Goal: Communication & Community: Answer question/provide support

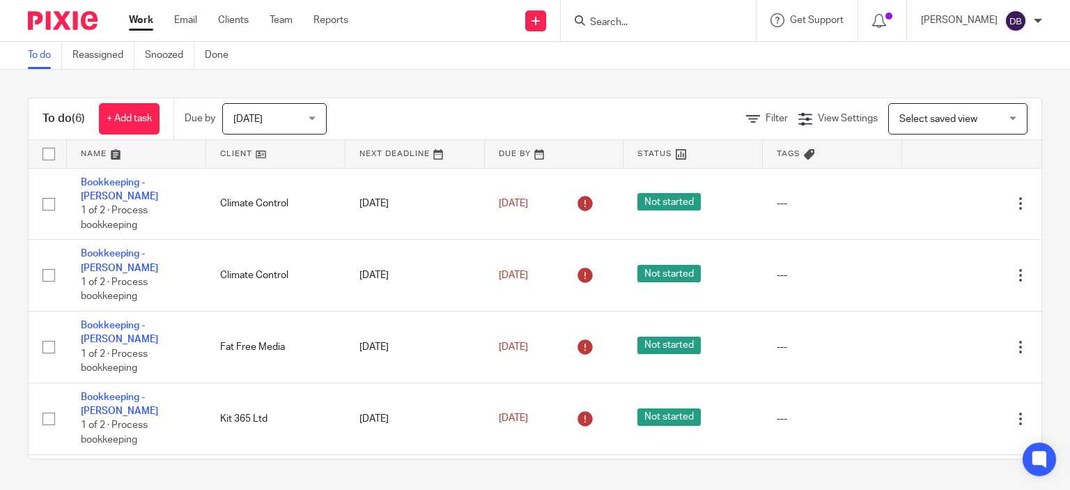
click at [703, 27] on input "Search" at bounding box center [650, 23] width 125 height 13
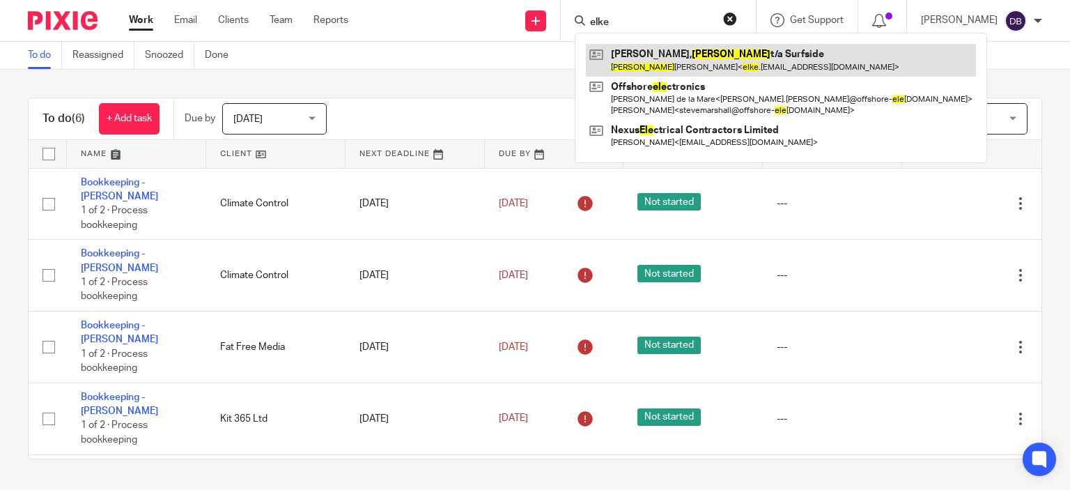
type input "elke"
click at [660, 58] on link at bounding box center [781, 60] width 390 height 32
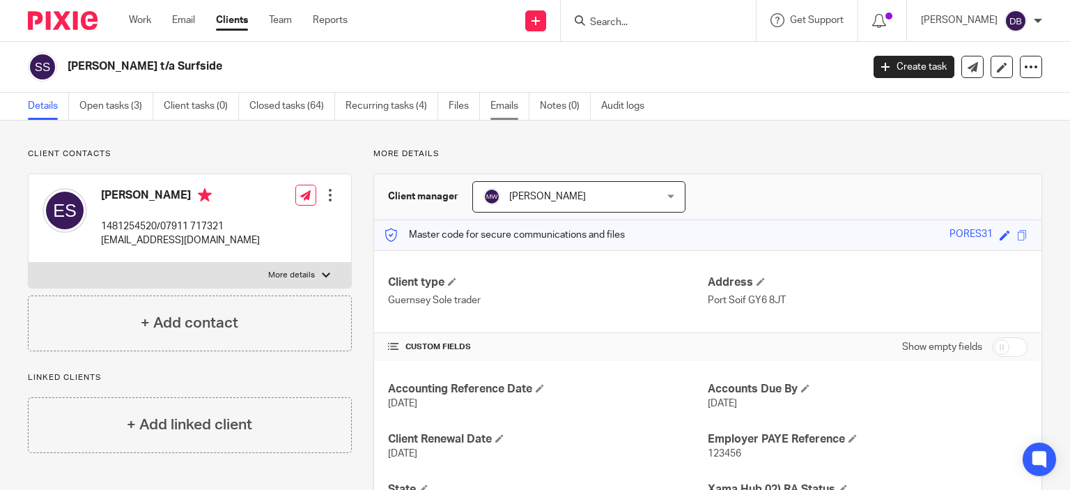
click at [507, 105] on link "Emails" at bounding box center [509, 106] width 39 height 27
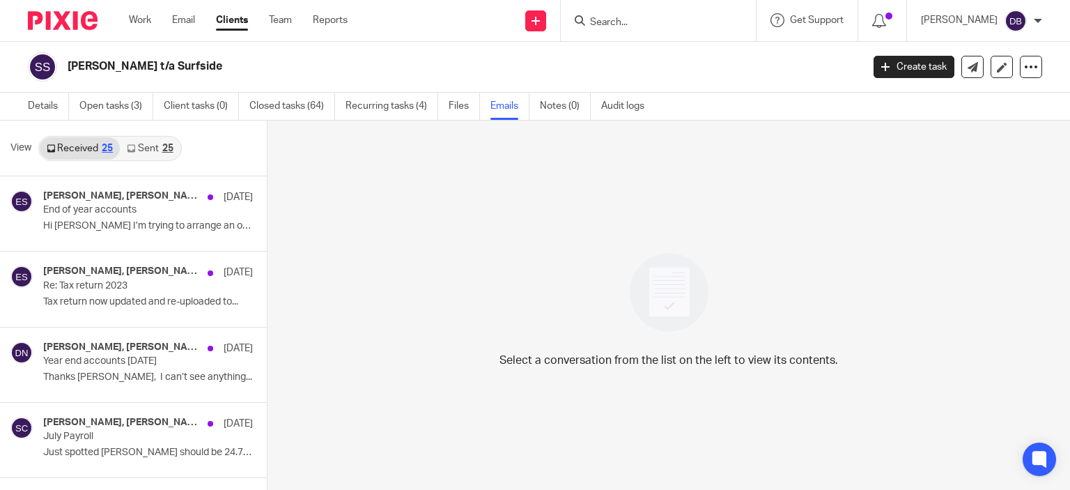
click at [166, 141] on link "Sent 25" at bounding box center [150, 148] width 60 height 22
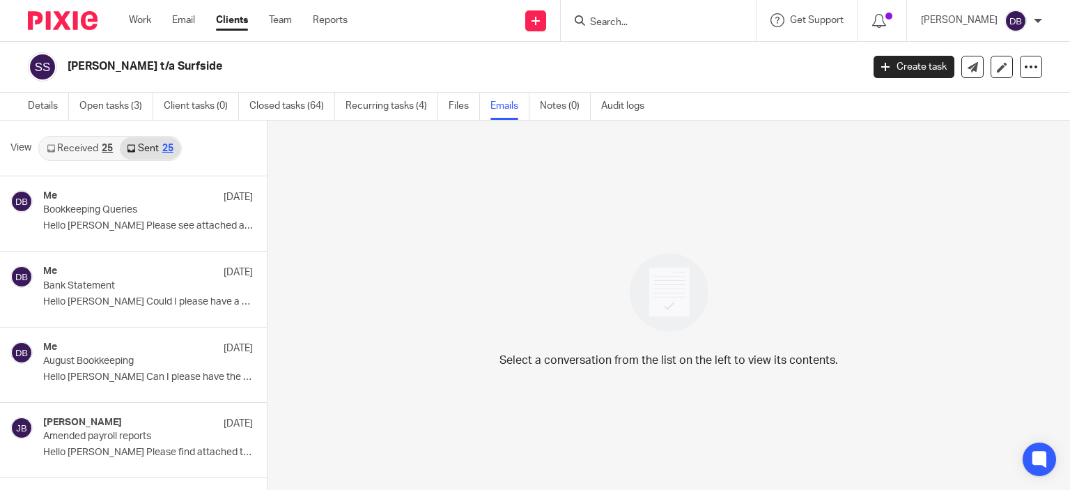
scroll to position [2, 0]
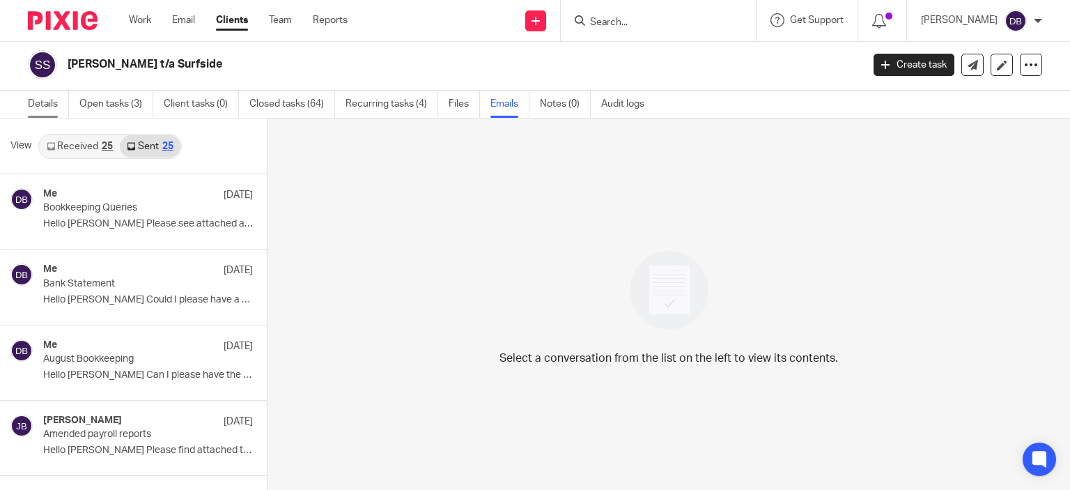
click at [36, 104] on link "Details" at bounding box center [48, 104] width 41 height 27
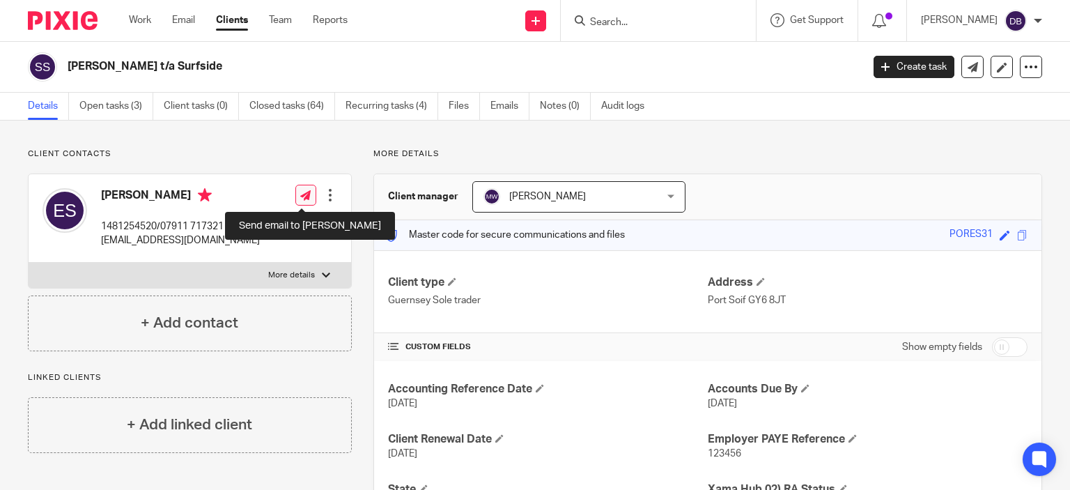
click at [306, 197] on icon at bounding box center [305, 195] width 10 height 10
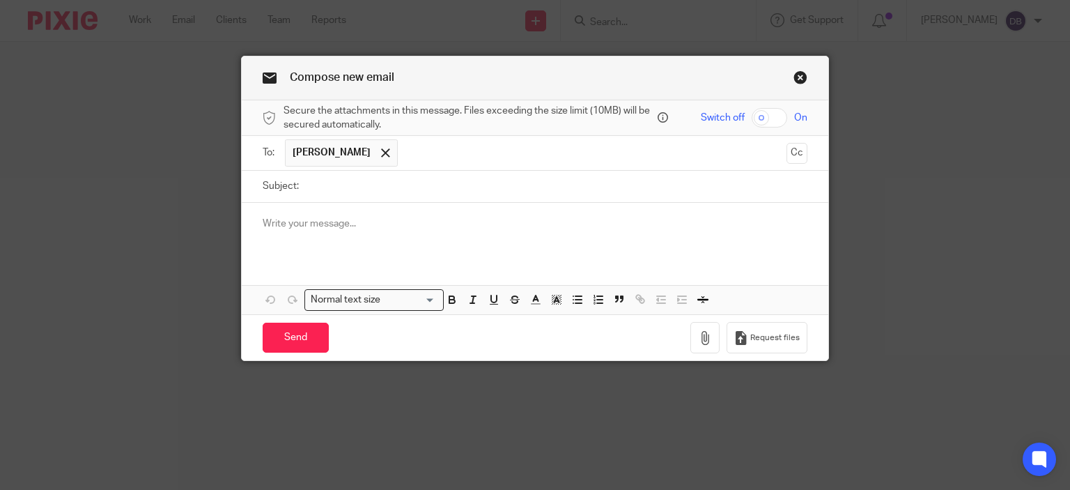
click at [320, 182] on input "Subject:" at bounding box center [557, 186] width 502 height 31
type input "Tips Spreadsheet"
click at [348, 218] on p at bounding box center [535, 224] width 545 height 14
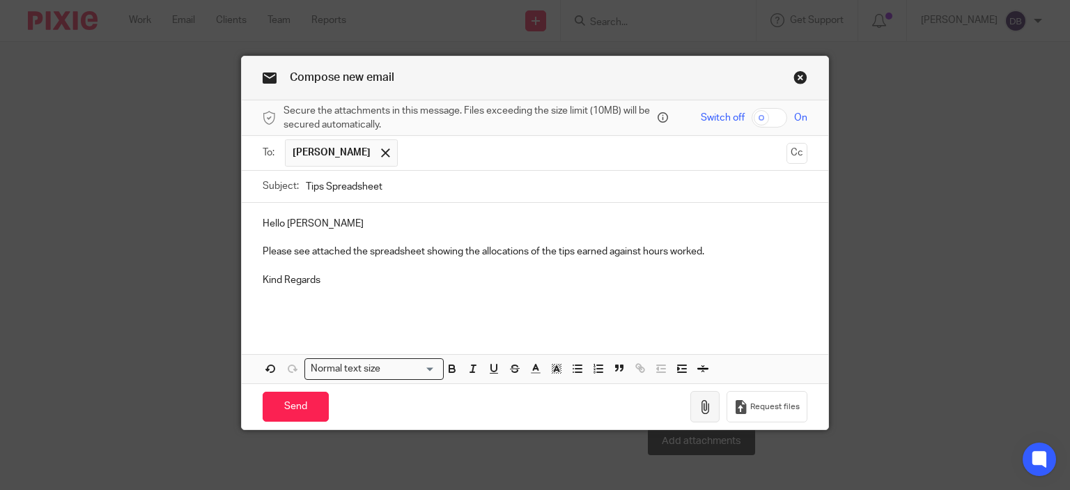
click at [702, 407] on icon "button" at bounding box center [705, 407] width 14 height 14
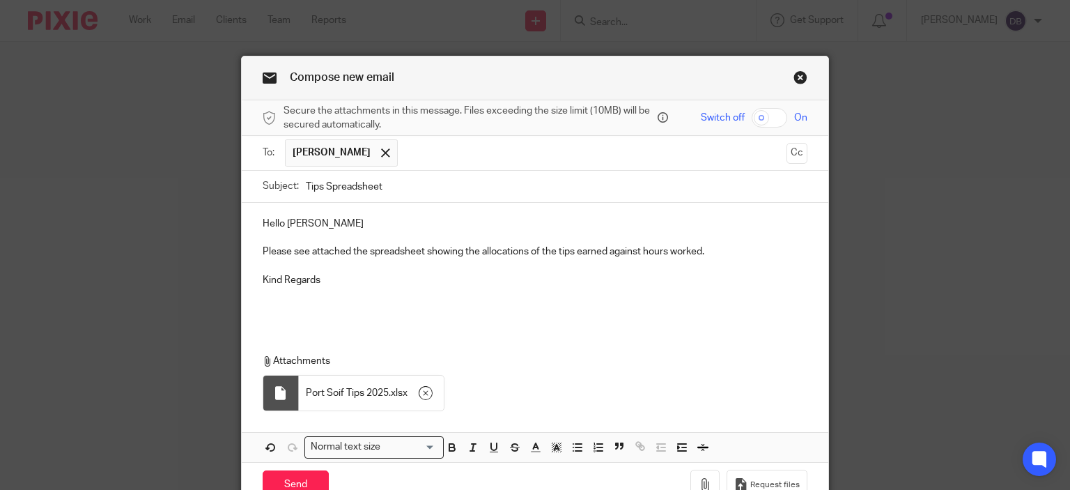
click at [758, 119] on input "checkbox" at bounding box center [769, 117] width 36 height 19
checkbox input "true"
click at [309, 155] on span "Elke Schimek" at bounding box center [331, 153] width 78 height 14
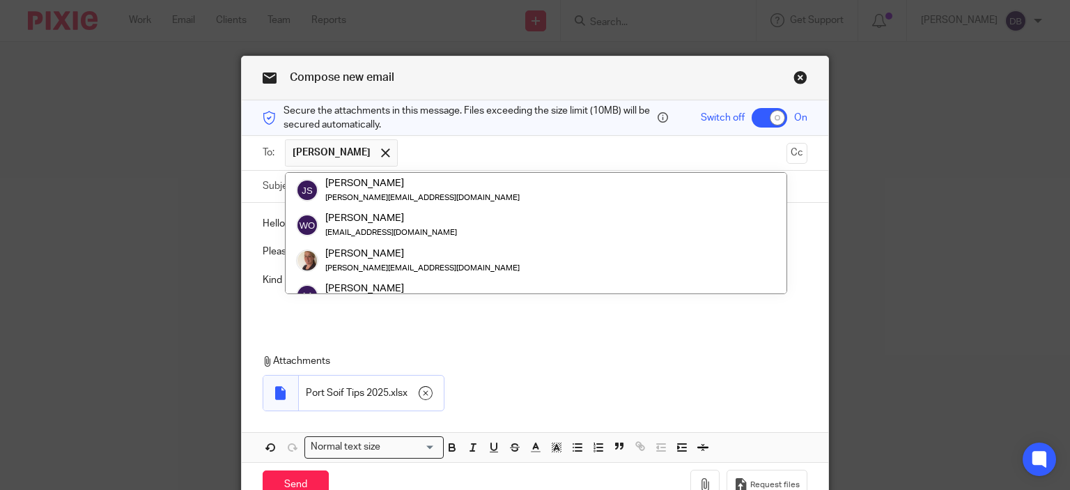
click at [465, 66] on div "Compose new email" at bounding box center [535, 78] width 587 height 44
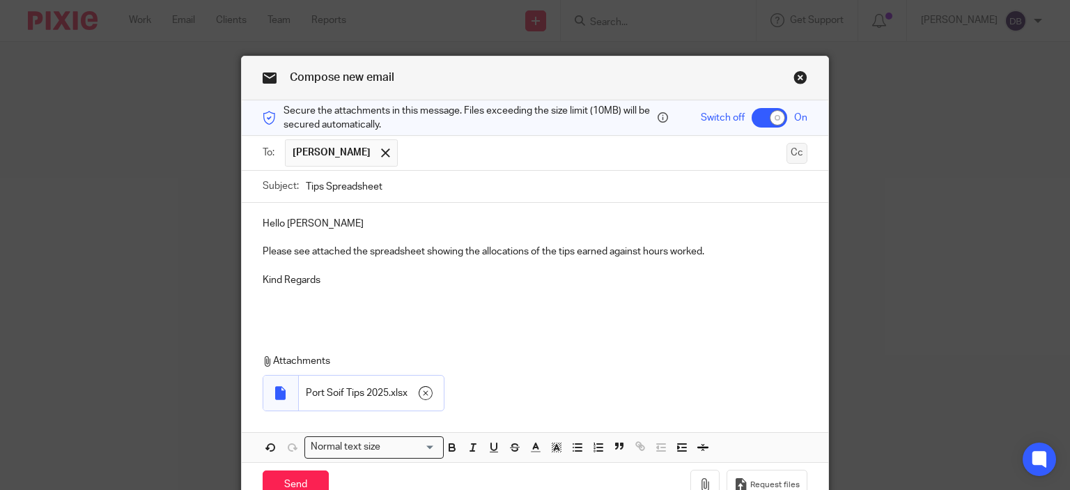
click at [793, 148] on button "Cc" at bounding box center [796, 153] width 21 height 21
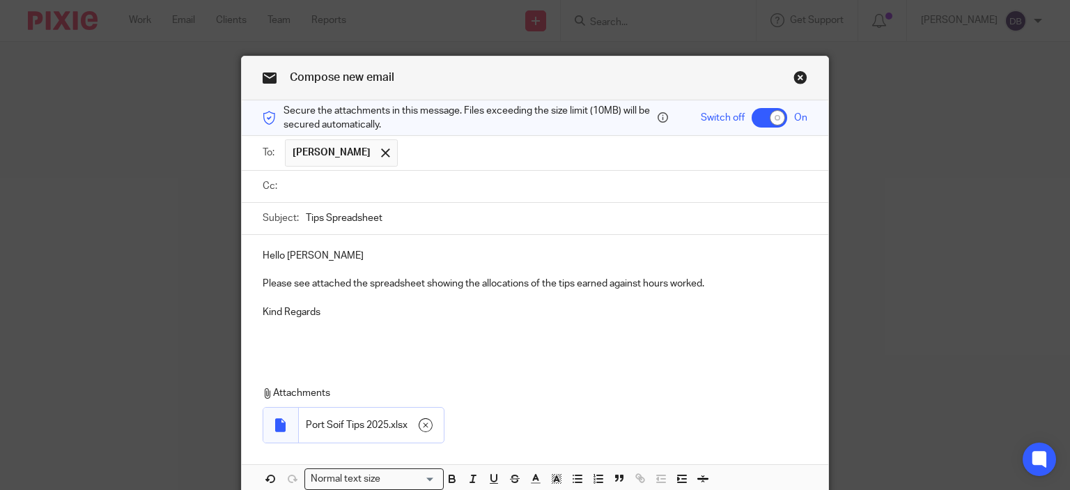
click at [507, 189] on input "text" at bounding box center [544, 186] width 513 height 16
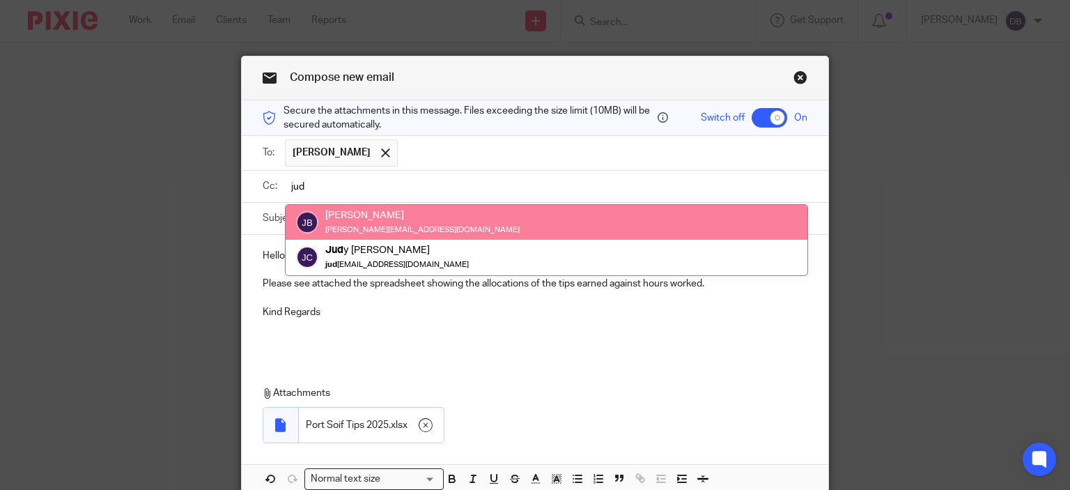
type input "jud"
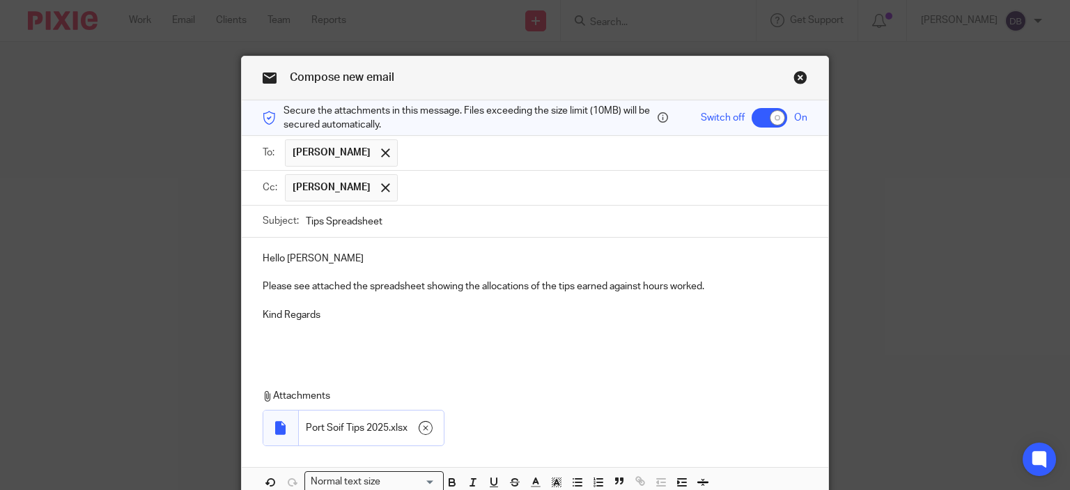
scroll to position [106, 0]
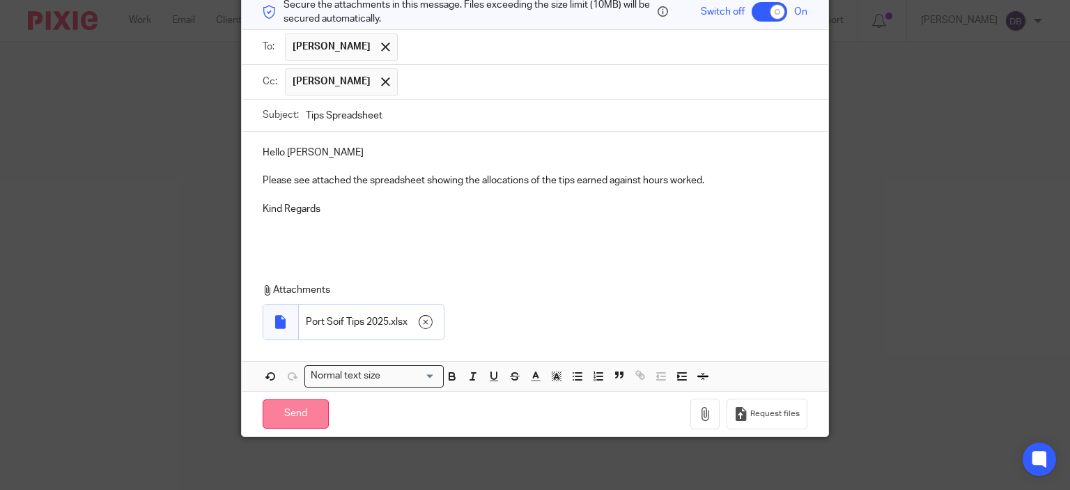
click at [304, 410] on input "Send" at bounding box center [296, 414] width 66 height 30
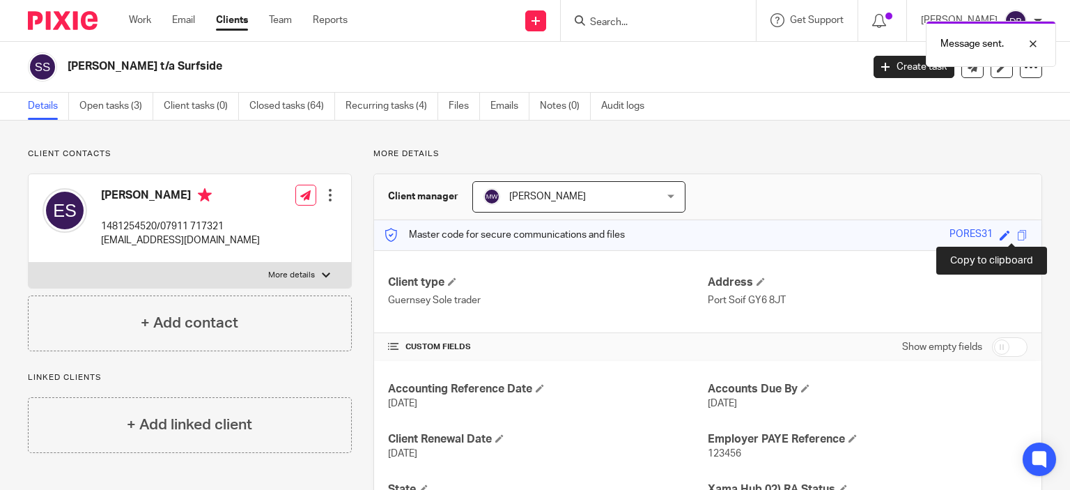
click at [1017, 236] on span at bounding box center [1022, 235] width 10 height 10
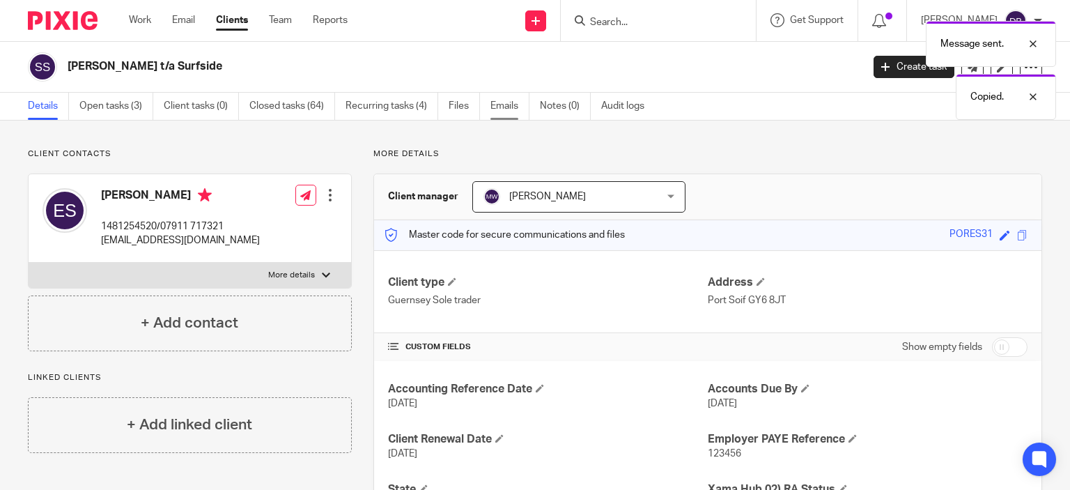
click at [504, 97] on link "Emails" at bounding box center [509, 106] width 39 height 27
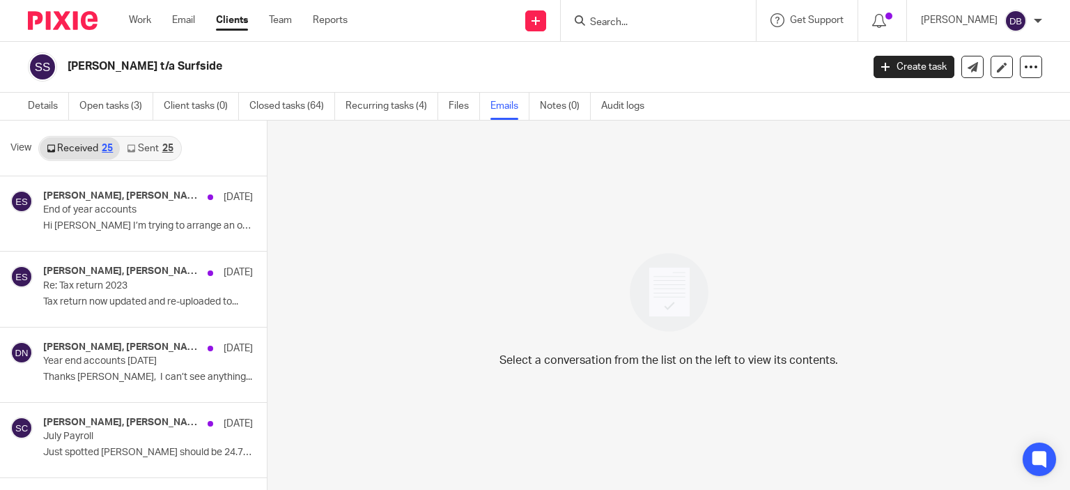
click at [159, 150] on link "Sent 25" at bounding box center [150, 148] width 60 height 22
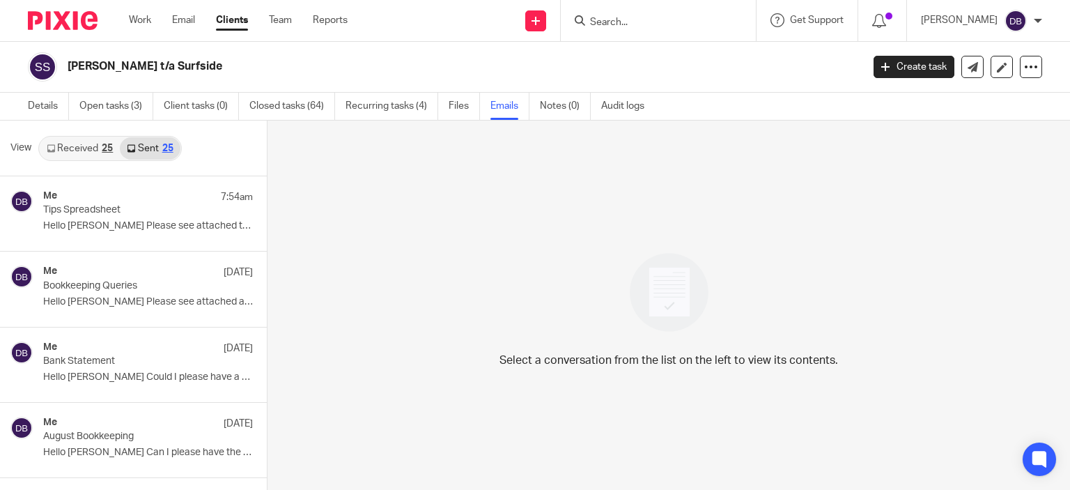
scroll to position [2, 0]
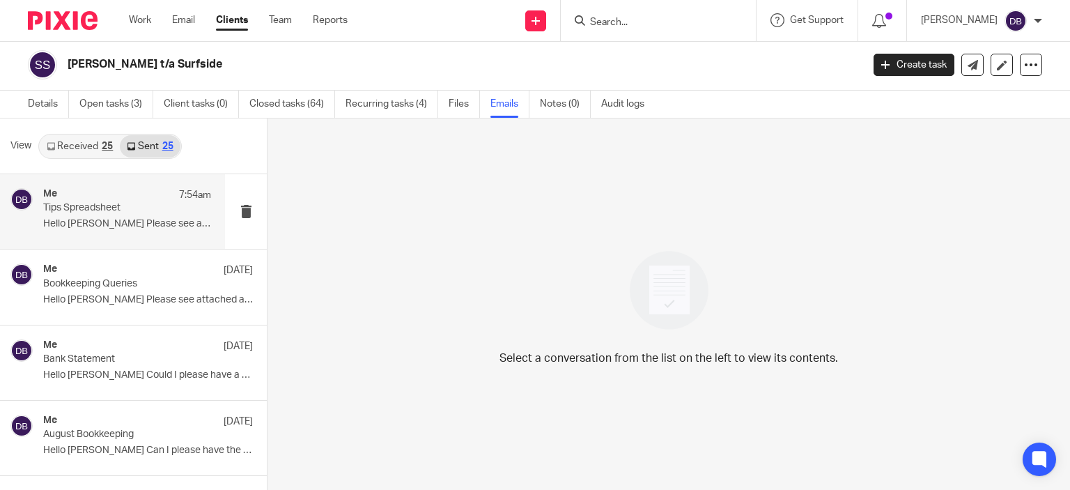
click at [133, 208] on p "Tips Spreadsheet" at bounding box center [110, 208] width 134 height 12
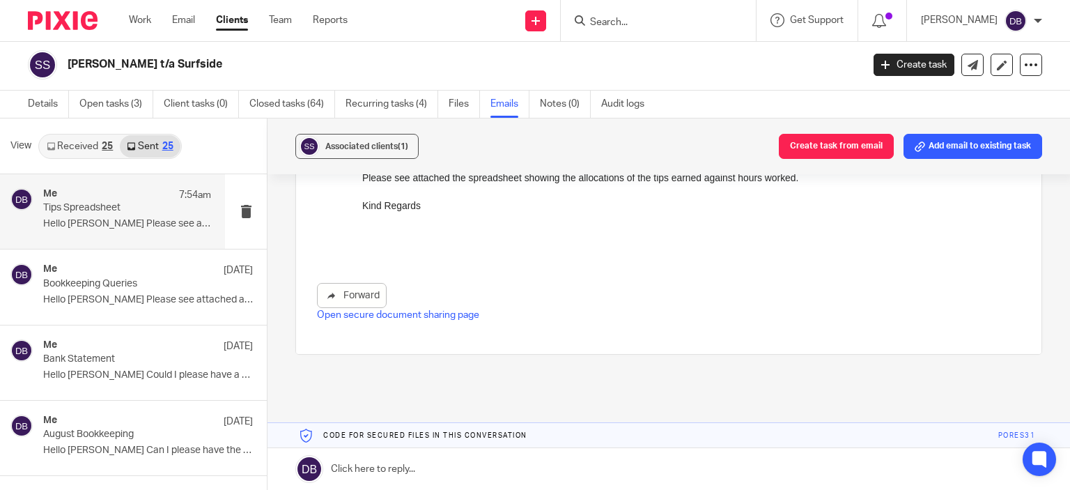
scroll to position [253, 0]
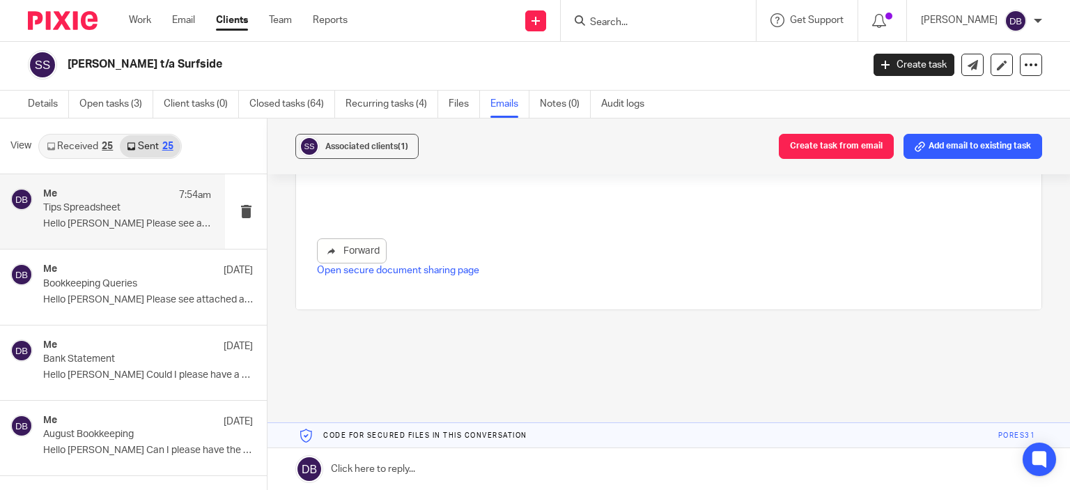
click at [416, 264] on p "Open secure document sharing page" at bounding box center [668, 270] width 703 height 14
click at [416, 265] on link "Open secure document sharing page" at bounding box center [398, 270] width 162 height 10
click at [664, 248] on div "Forward" at bounding box center [668, 250] width 703 height 25
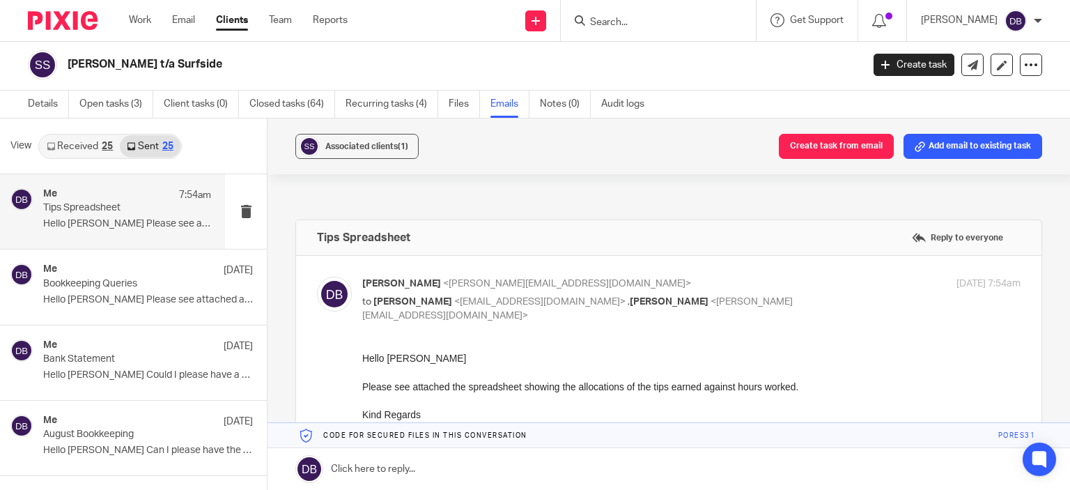
click at [90, 147] on link "Received 25" at bounding box center [80, 146] width 80 height 22
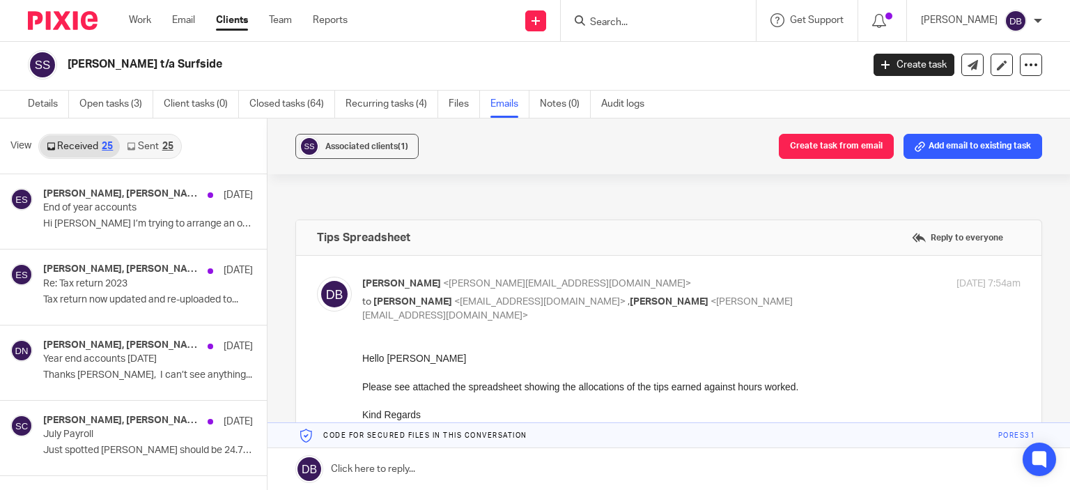
click at [153, 145] on link "Sent 25" at bounding box center [150, 146] width 60 height 22
